Goal: Transaction & Acquisition: Book appointment/travel/reservation

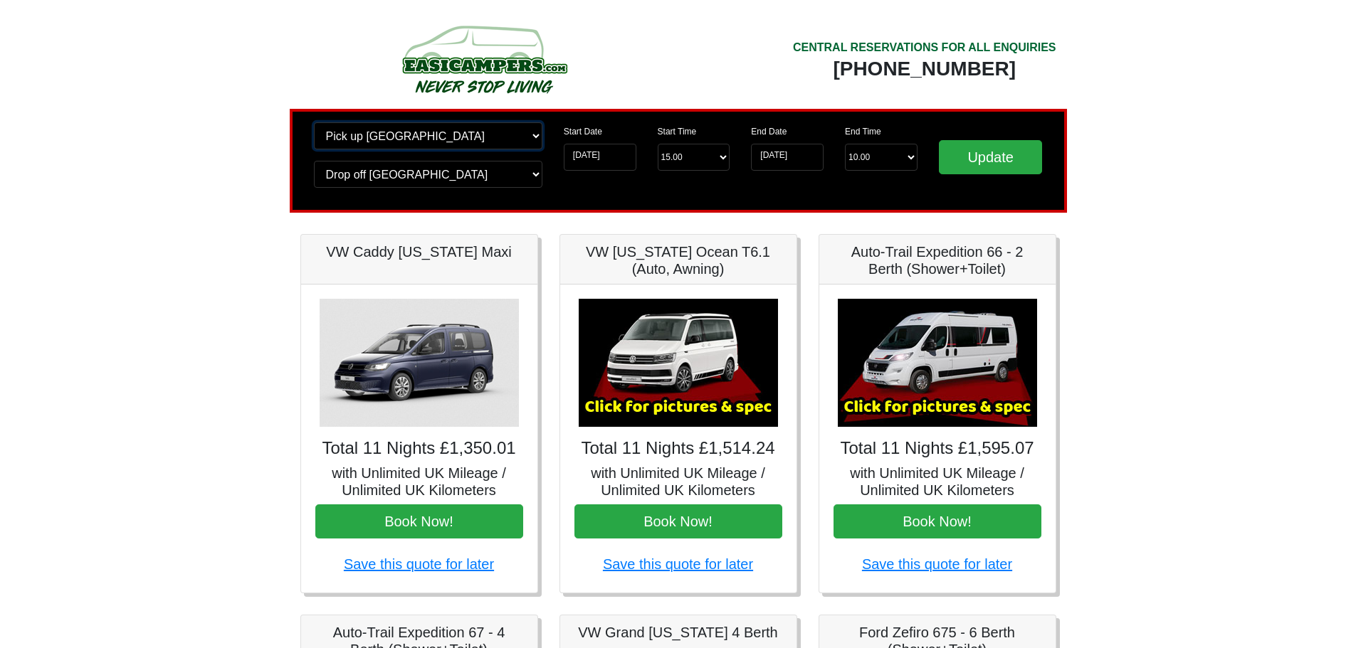
click at [481, 137] on select "Change pick up location? Pick up [GEOGRAPHIC_DATA] [GEOGRAPHIC_DATA] [GEOGRAPHI…" at bounding box center [428, 135] width 228 height 27
select select "EDI"
click at [314, 122] on select "Change pick up location? Pick up [GEOGRAPHIC_DATA] [GEOGRAPHIC_DATA] [GEOGRAPHI…" at bounding box center [428, 135] width 228 height 27
click at [966, 154] on input "Update" at bounding box center [991, 157] width 104 height 34
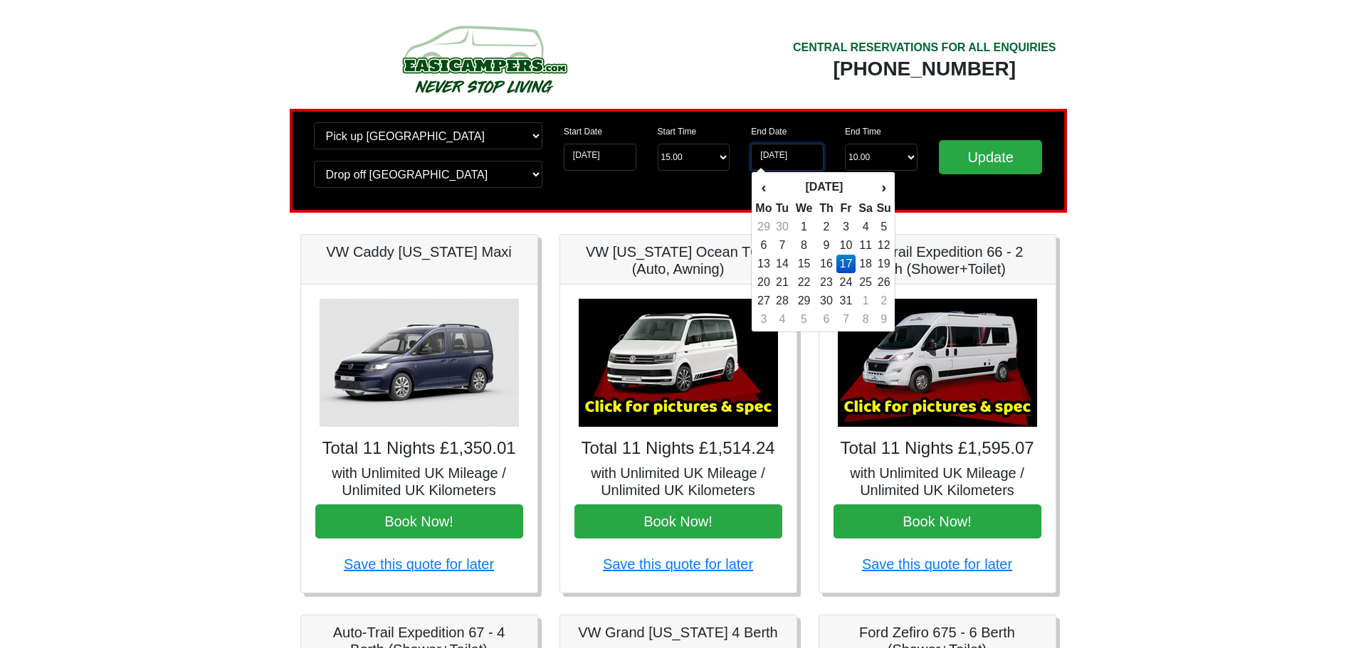
click at [810, 162] on input "[DATE]" at bounding box center [787, 157] width 73 height 27
click at [826, 263] on td "16" at bounding box center [826, 264] width 21 height 19
type input "16-07-2026"
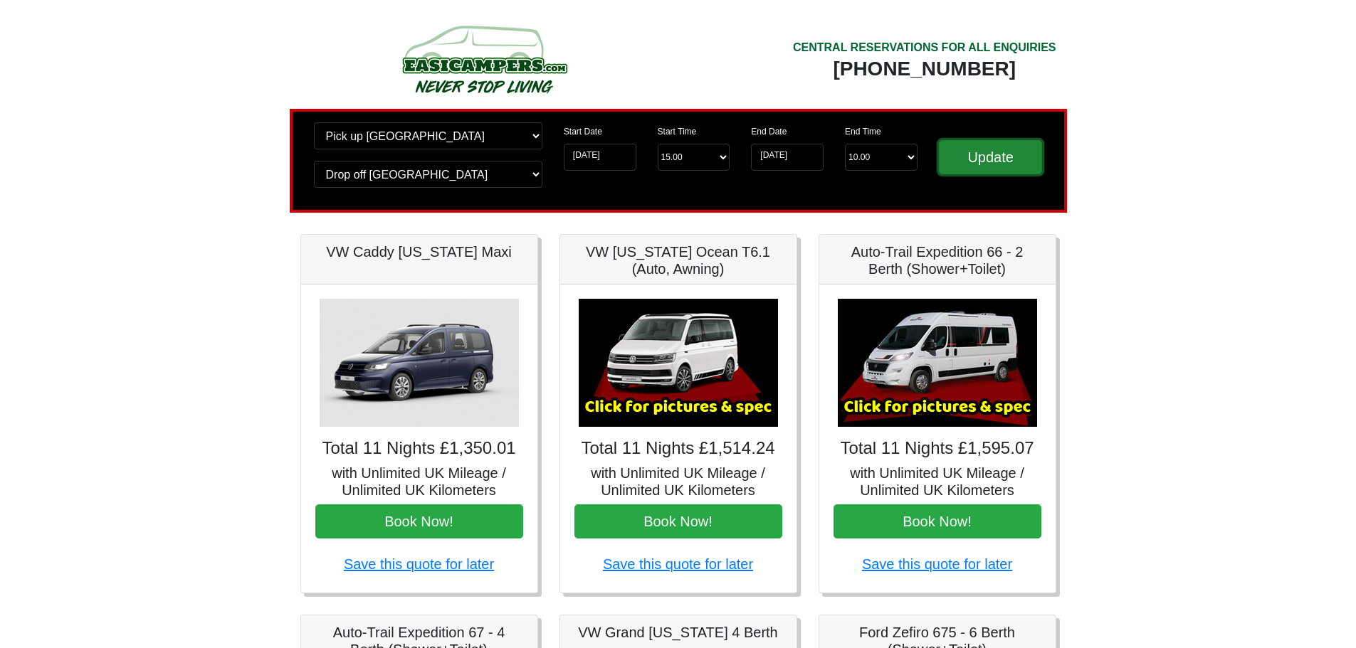
click at [991, 157] on input "Update" at bounding box center [991, 157] width 104 height 34
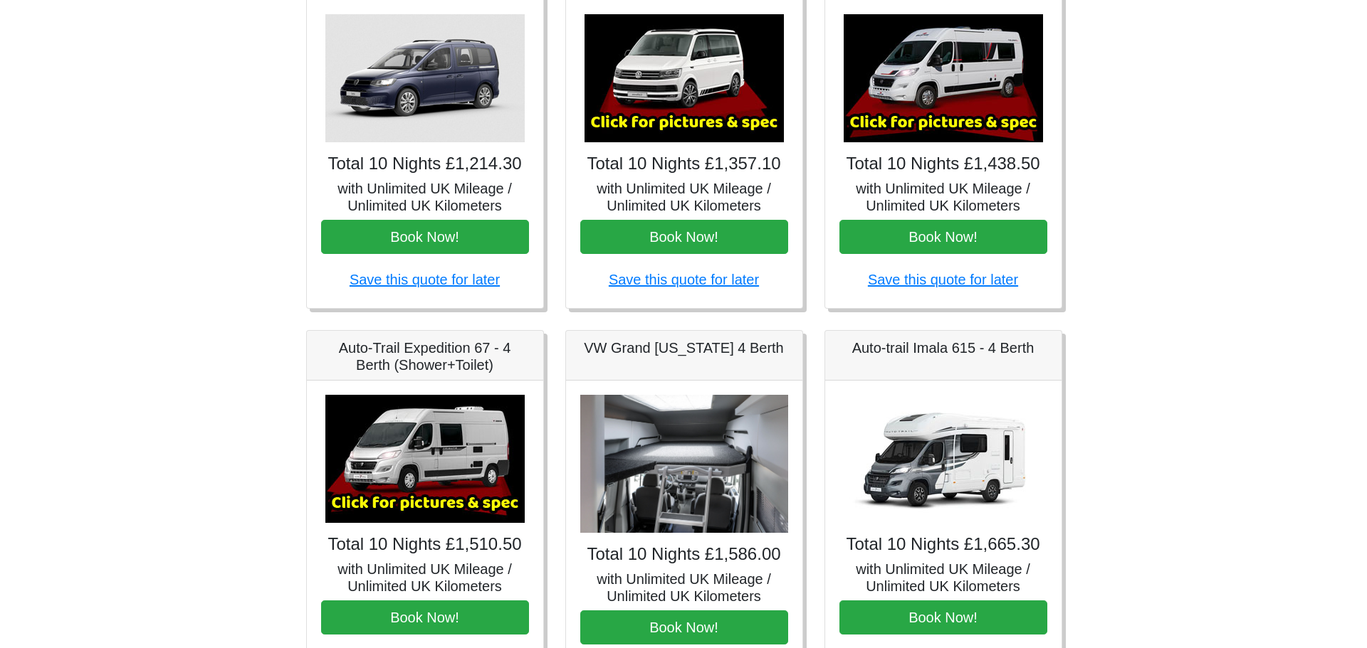
scroll to position [180, 0]
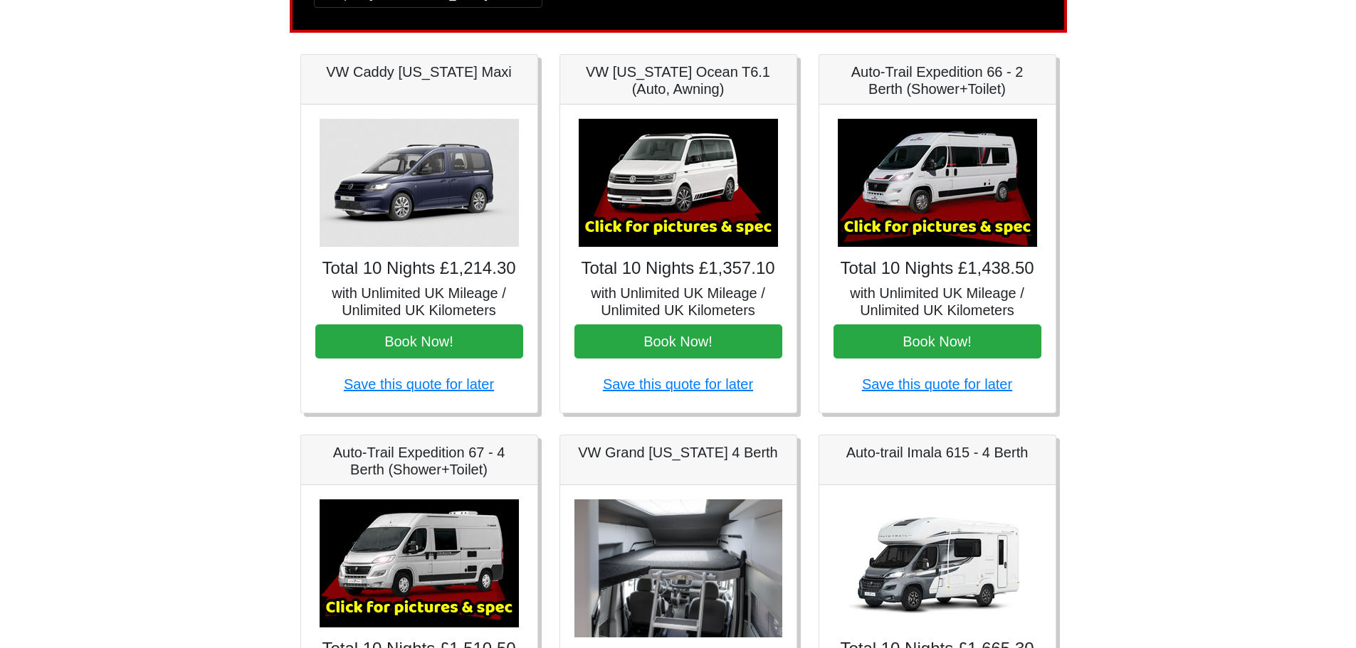
click at [972, 217] on img at bounding box center [937, 183] width 199 height 128
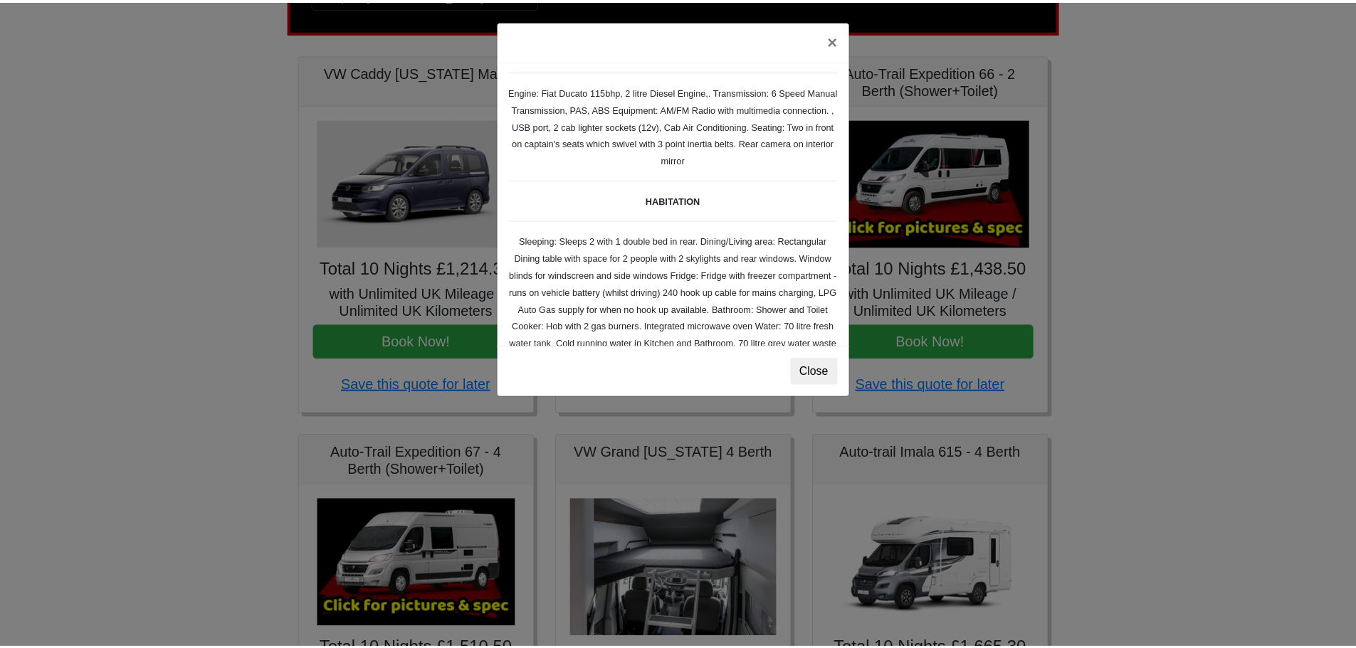
scroll to position [74, 0]
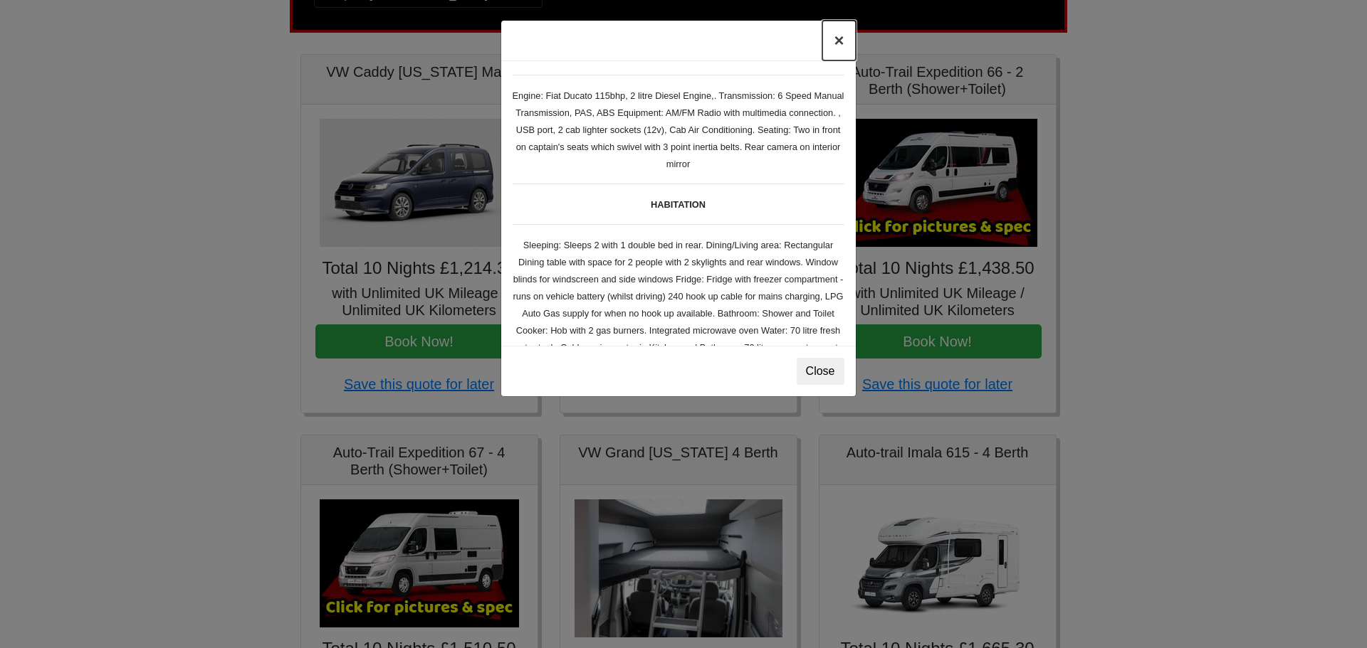
click at [834, 36] on button "×" at bounding box center [838, 41] width 33 height 40
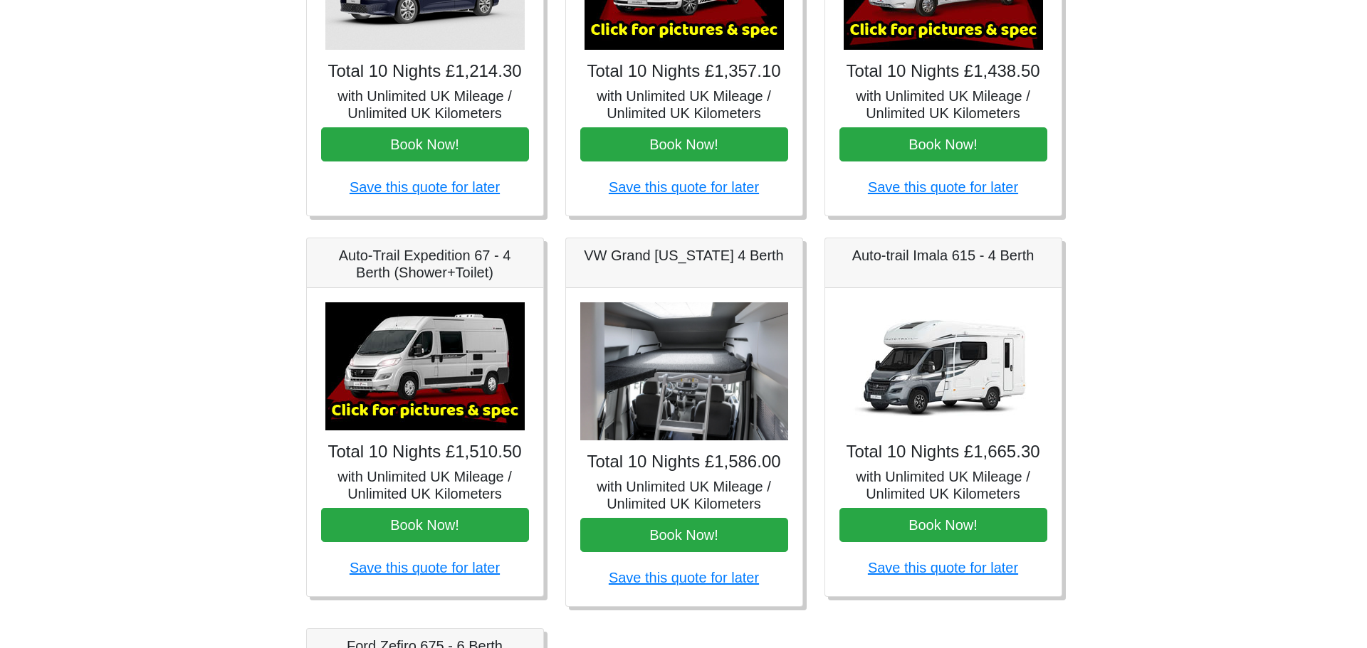
scroll to position [378, 0]
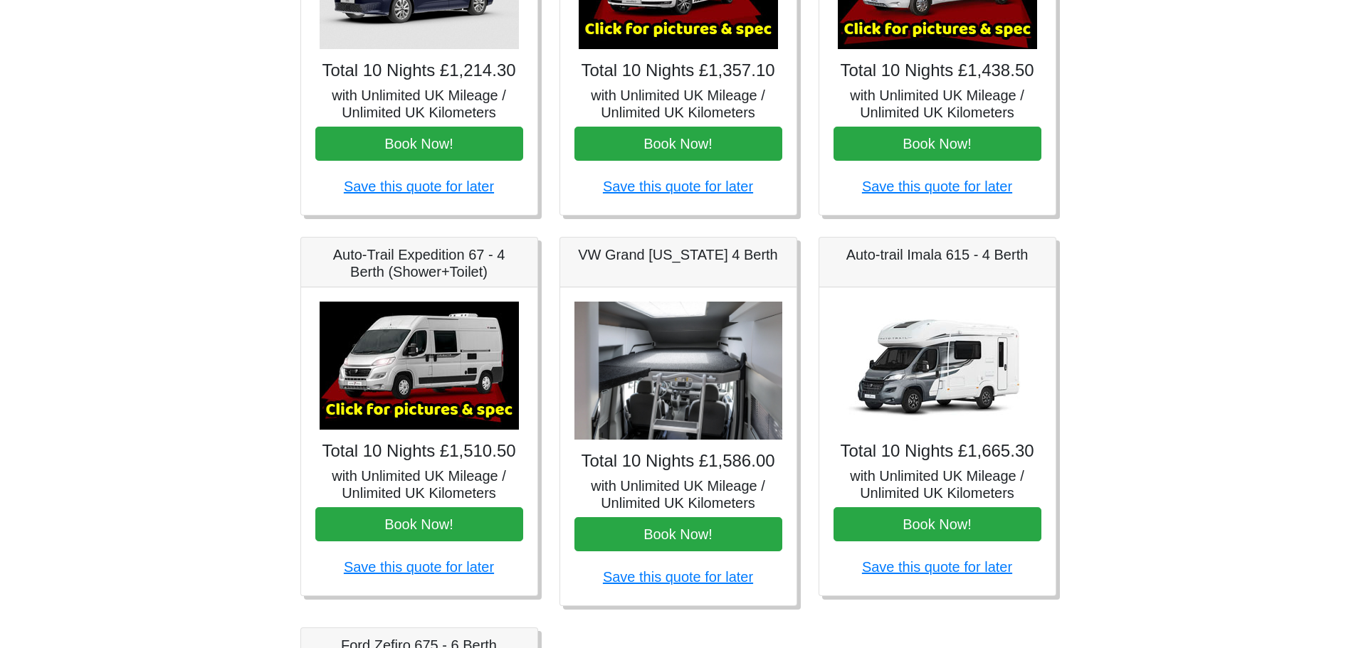
click at [404, 390] on img at bounding box center [419, 366] width 199 height 128
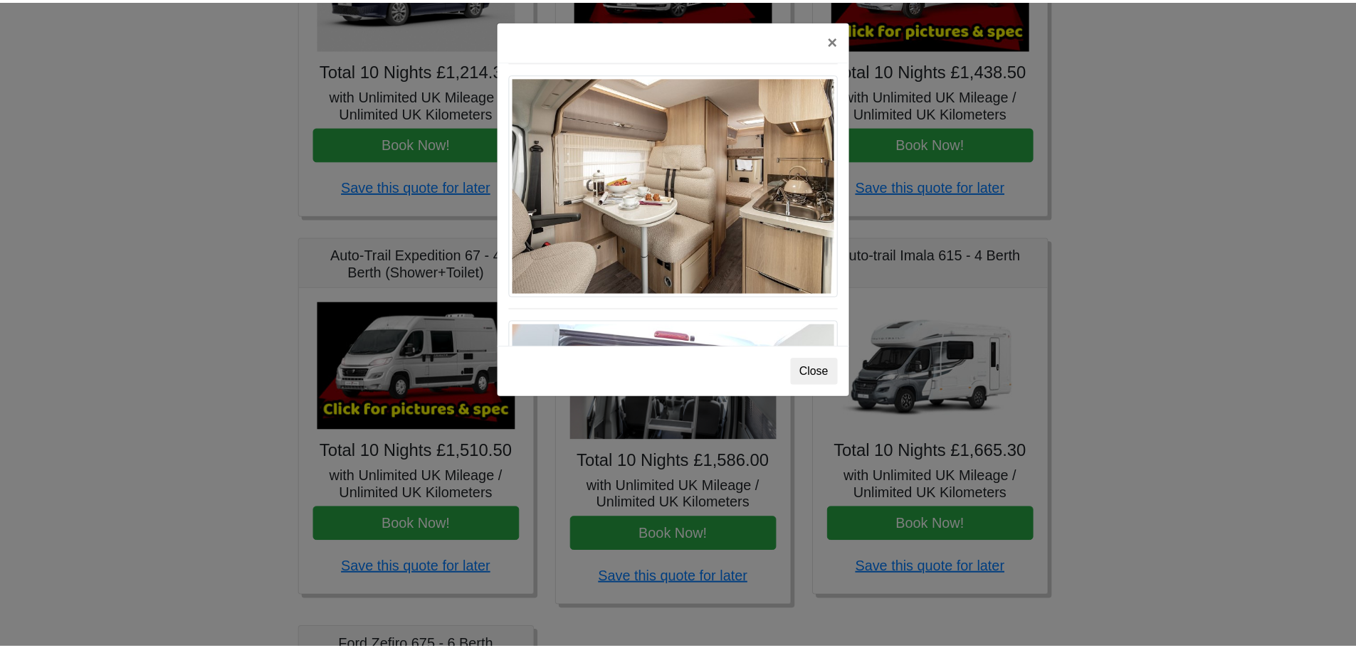
scroll to position [954, 0]
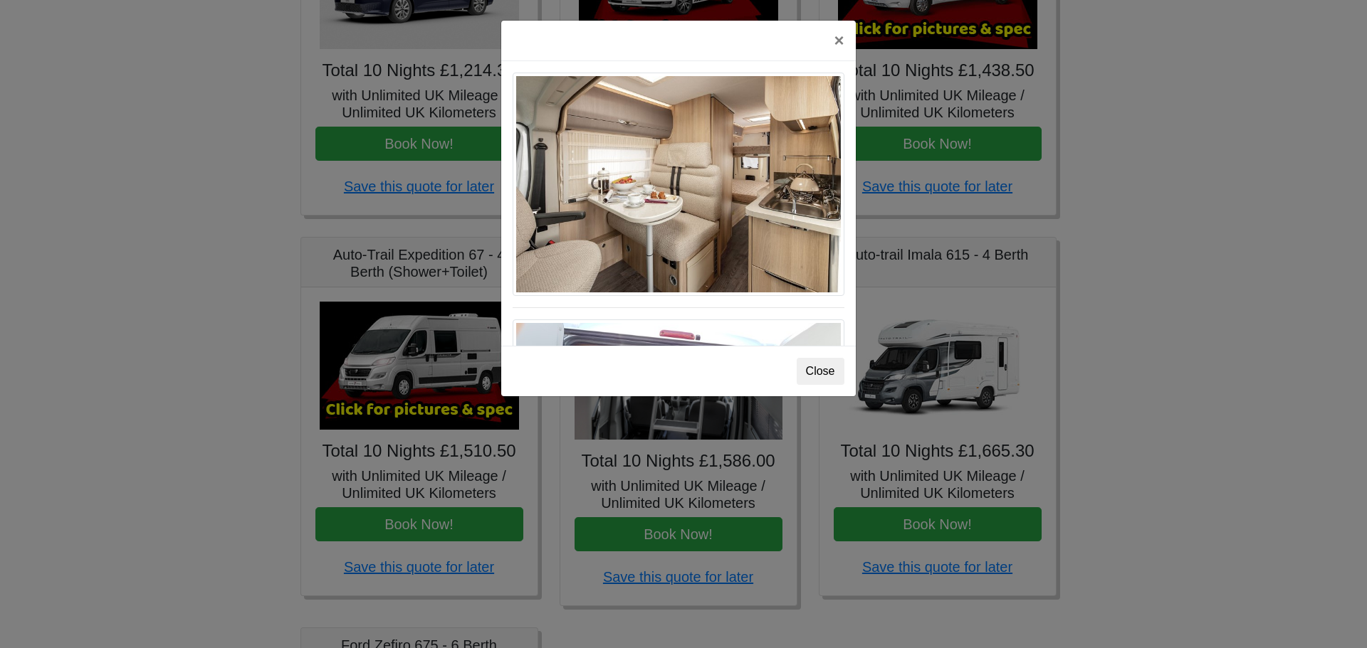
click at [191, 310] on div "× Auto-trail Tribute 669 Spec TECHNICAL DATA Engine: Fiat Ducato 115bhp, 2 litr…" at bounding box center [683, 324] width 1367 height 648
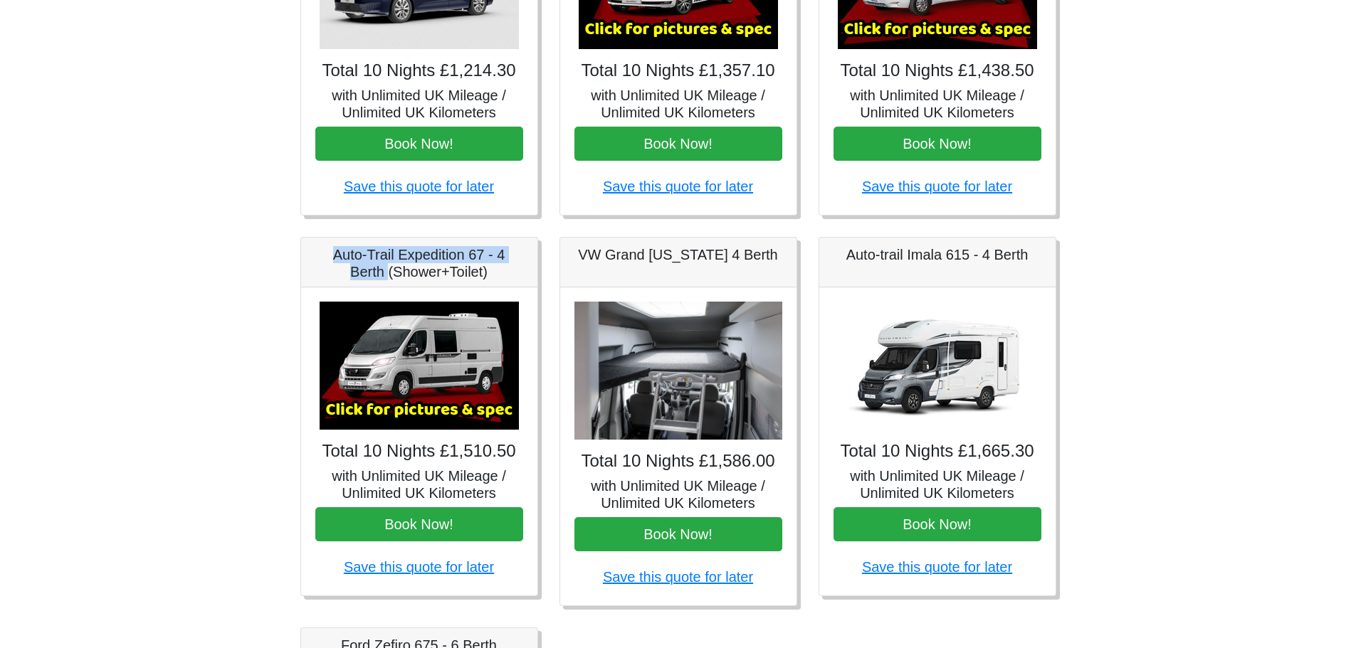
drag, startPoint x: 333, startPoint y: 254, endPoint x: 386, endPoint y: 274, distance: 56.3
click at [386, 274] on h5 "Auto-Trail Expedition 67 - 4 Berth (Shower+Toilet)" at bounding box center [419, 263] width 208 height 34
copy h5 "Auto-Trail Expedition 67 - 4 Berth"
click at [215, 420] on body "CENTRAL RESERVATIONS FOR ALL ENQUIRIES 00 44 ( 0 ) 1942 778899 Easicampers Book…" at bounding box center [678, 332] width 1356 height 1421
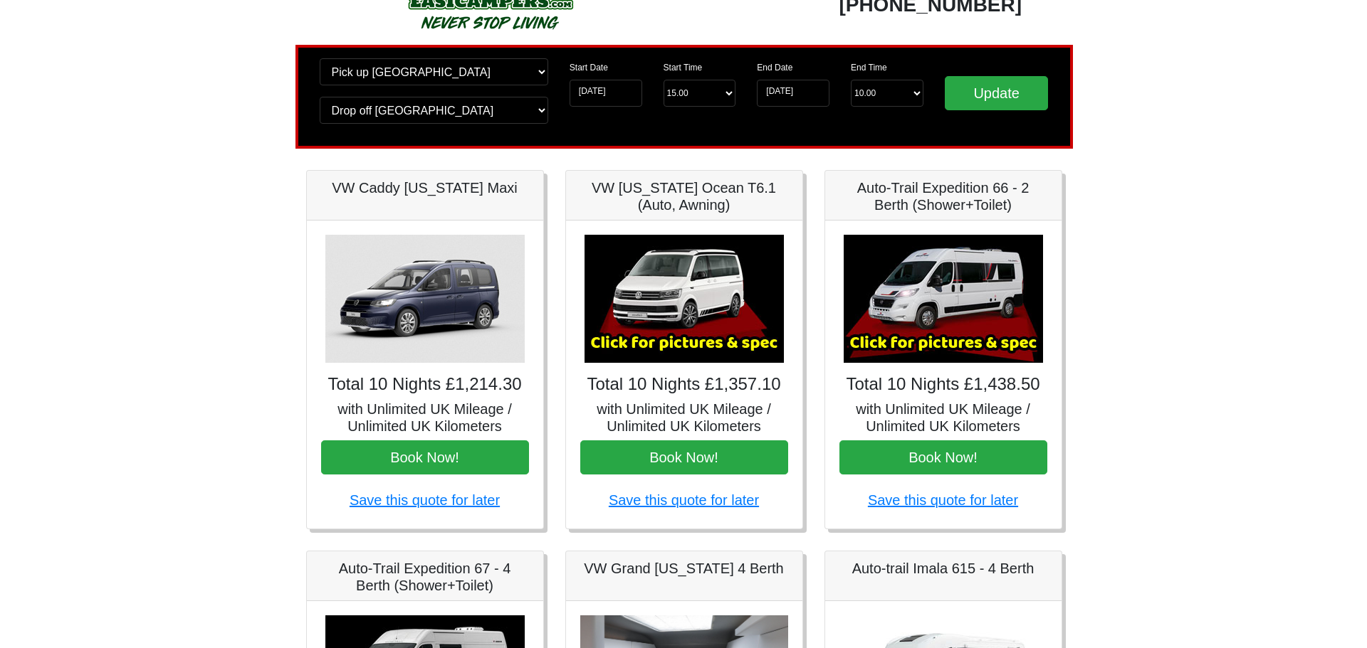
scroll to position [60, 0]
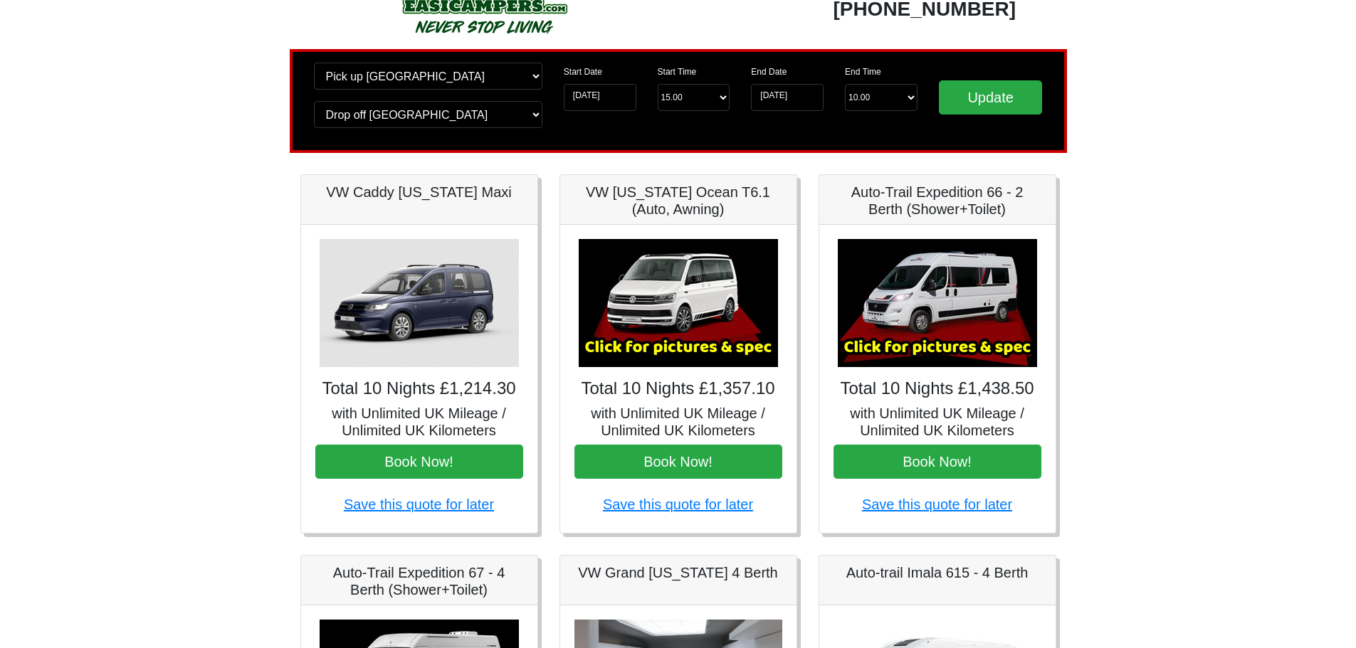
click at [691, 325] on img at bounding box center [678, 303] width 199 height 128
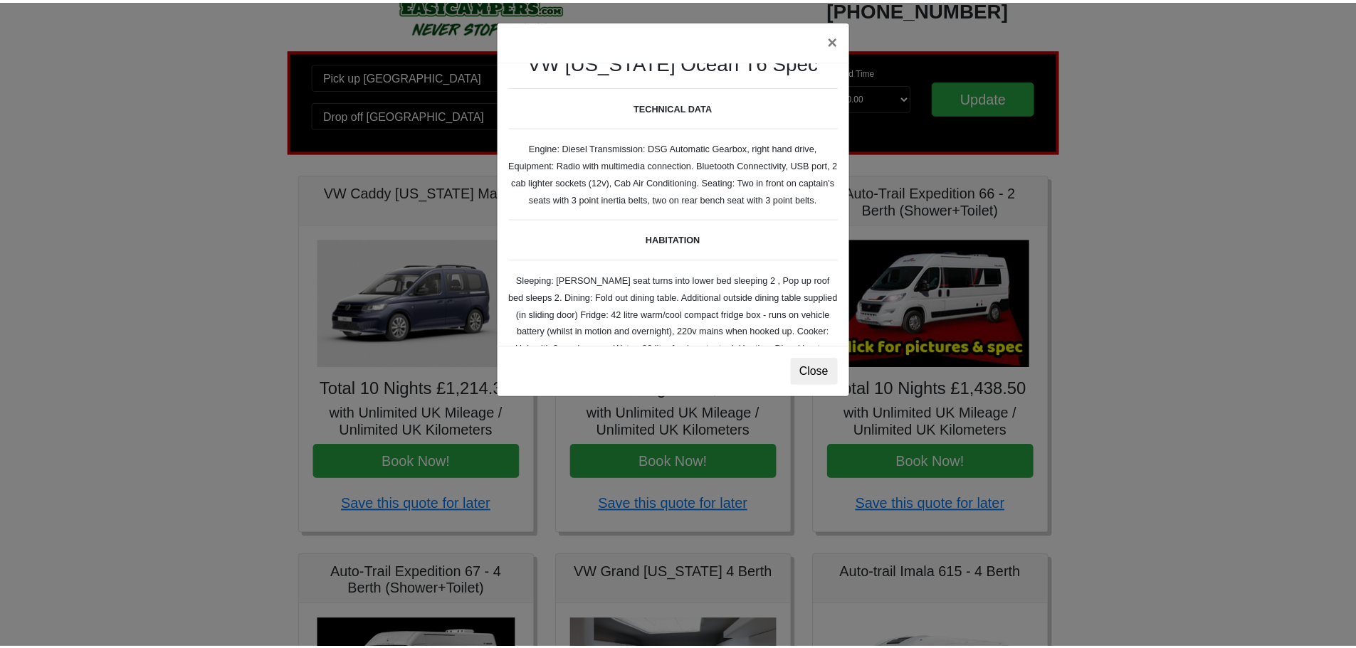
scroll to position [23, 0]
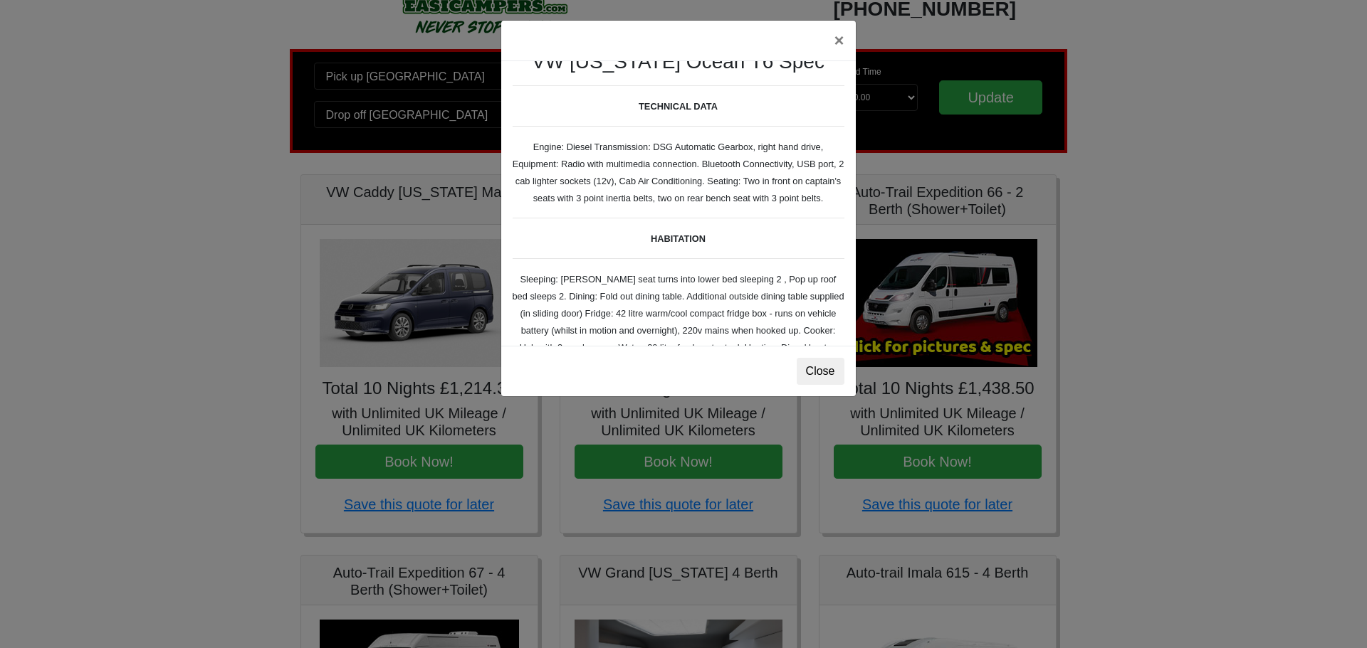
click at [653, 299] on small "TECHNICAL DATA Engine: Diesel Transmission: DSG Automatic Gearbox, right hand d…" at bounding box center [678, 368] width 332 height 567
click at [842, 45] on button "×" at bounding box center [838, 41] width 33 height 40
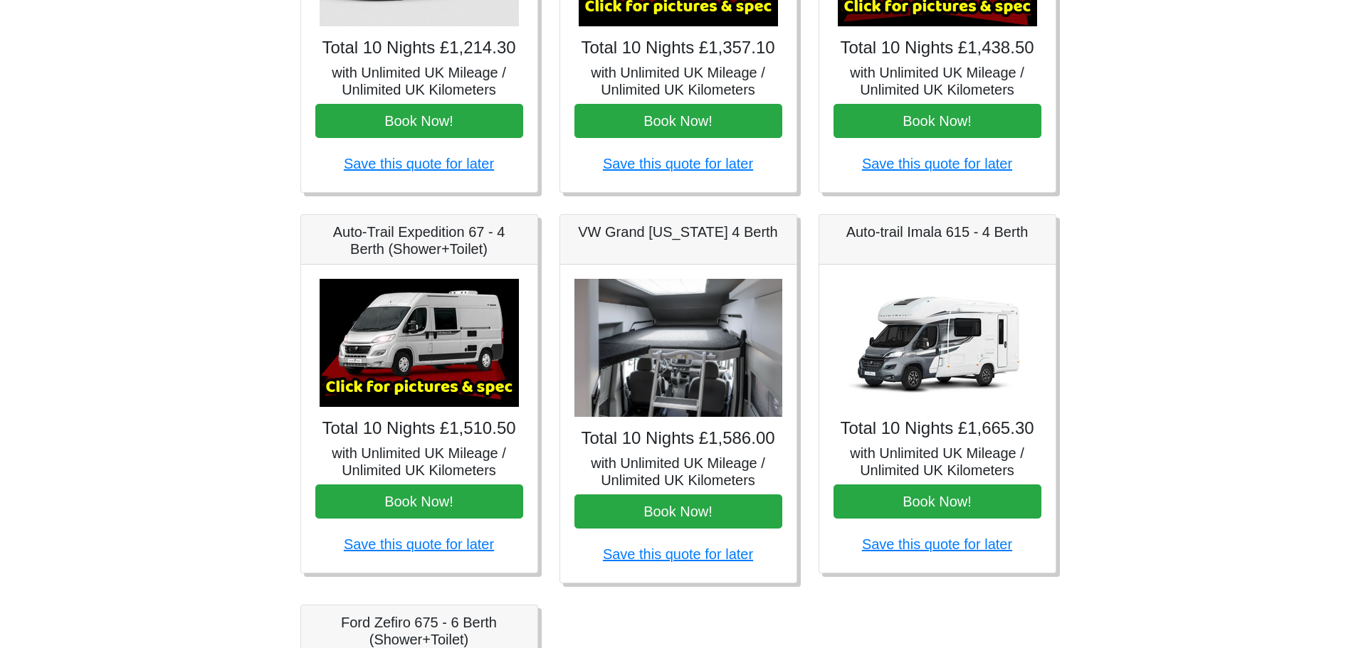
scroll to position [401, 0]
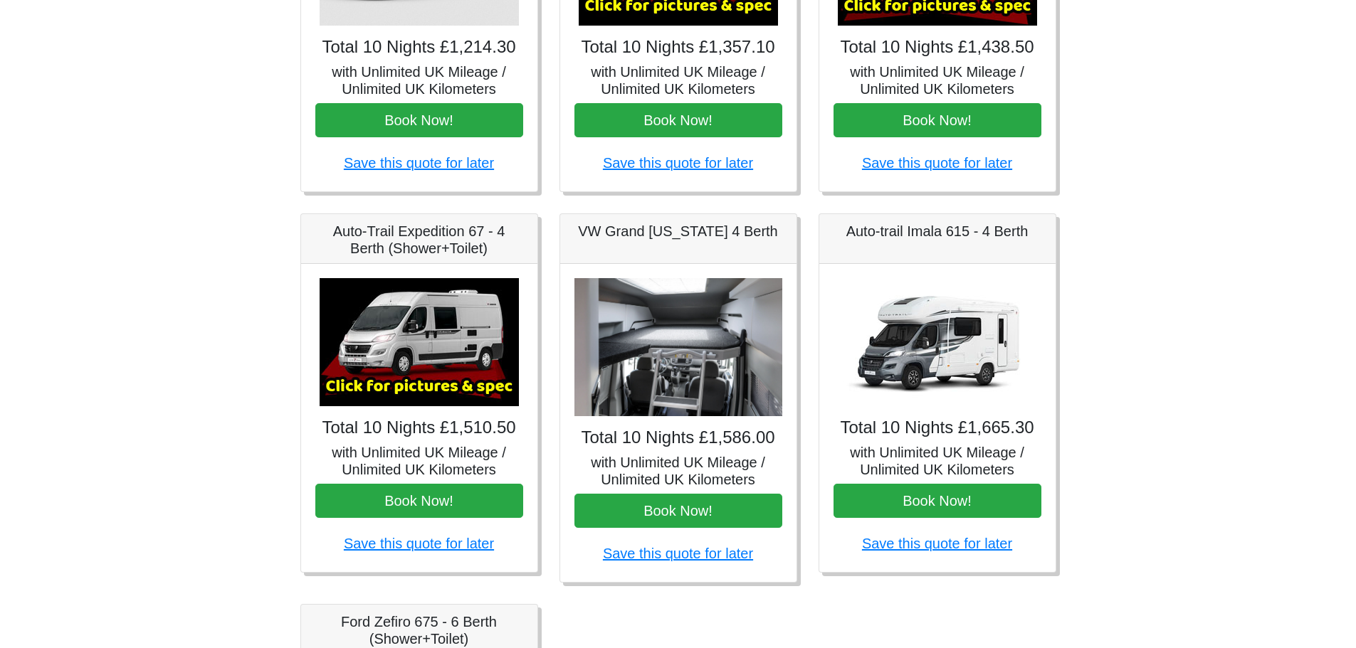
click at [576, 258] on div "VW Grand [US_STATE] 4 Berth" at bounding box center [678, 239] width 236 height 50
click at [578, 241] on div "VW Grand [US_STATE] 4 Berth" at bounding box center [678, 239] width 236 height 50
click at [593, 230] on h5 "VW Grand [US_STATE] 4 Berth" at bounding box center [678, 231] width 208 height 17
drag, startPoint x: 589, startPoint y: 231, endPoint x: 768, endPoint y: 222, distance: 178.9
click at [768, 223] on h5 "VW Grand [US_STATE] 4 Berth" at bounding box center [678, 231] width 208 height 17
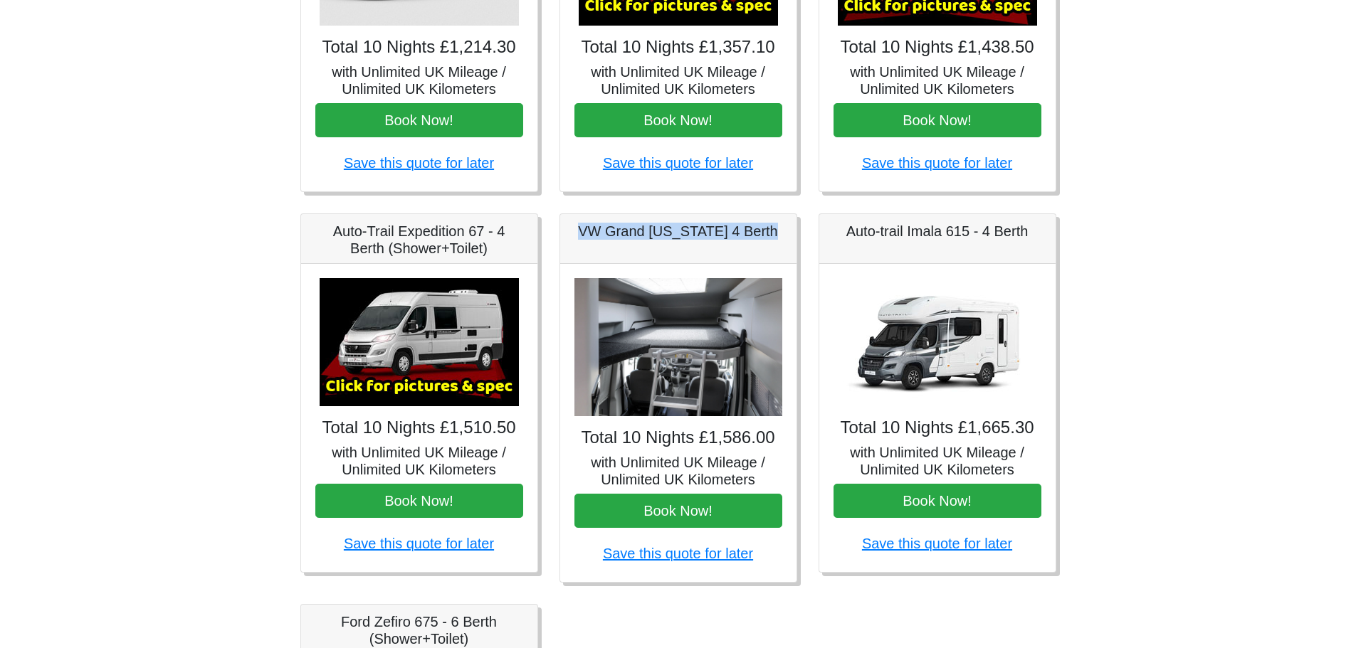
copy h5 "VW Grand [US_STATE] 4 Berth"
click at [437, 547] on link "Save this quote for later" at bounding box center [419, 544] width 150 height 16
